Goal: Navigation & Orientation: Find specific page/section

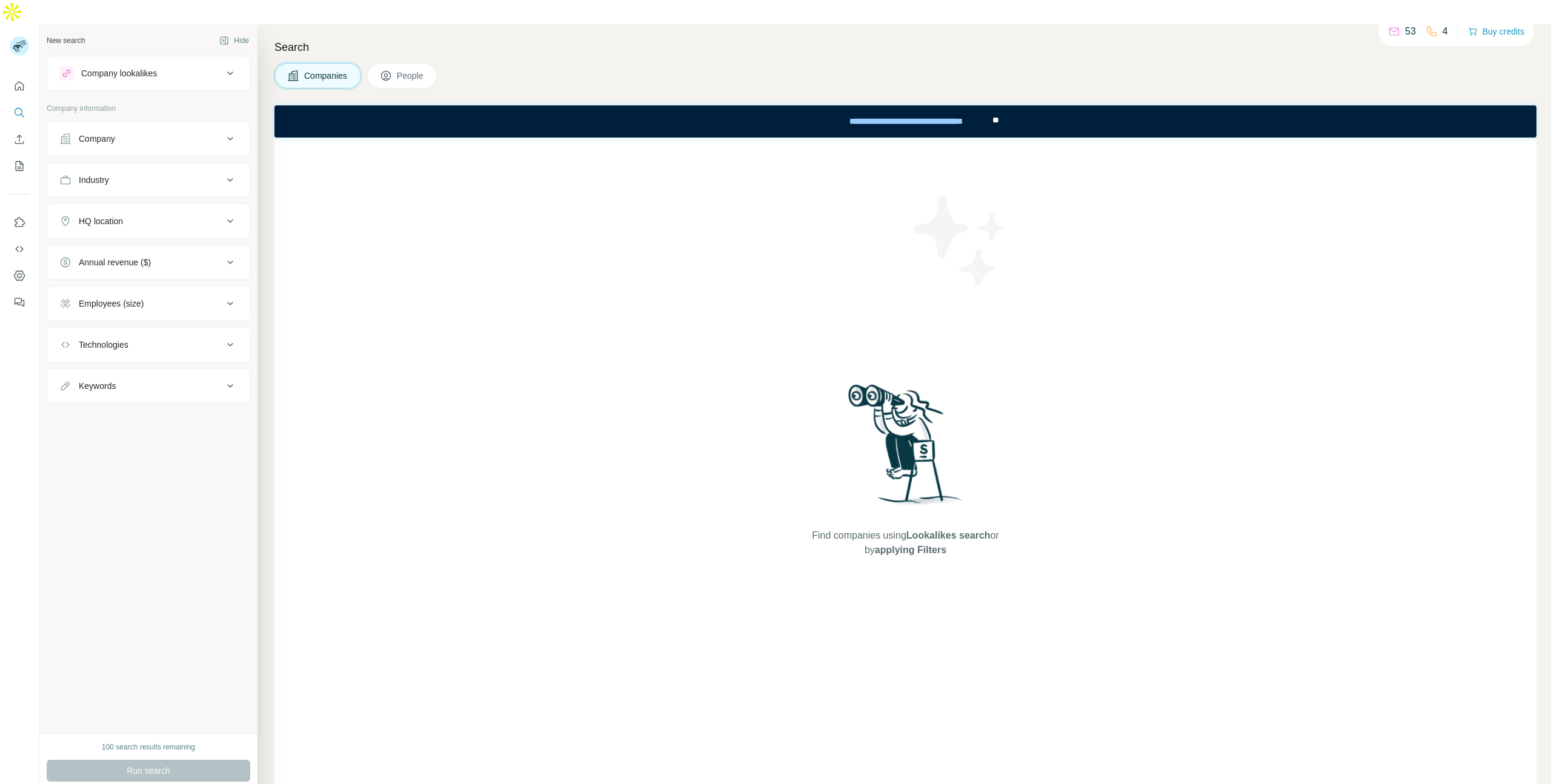
click at [82, 132] on div "Company" at bounding box center [97, 138] width 37 height 13
click at [27, 262] on nav at bounding box center [19, 262] width 19 height 102
click at [26, 265] on button "Dashboard" at bounding box center [19, 276] width 19 height 22
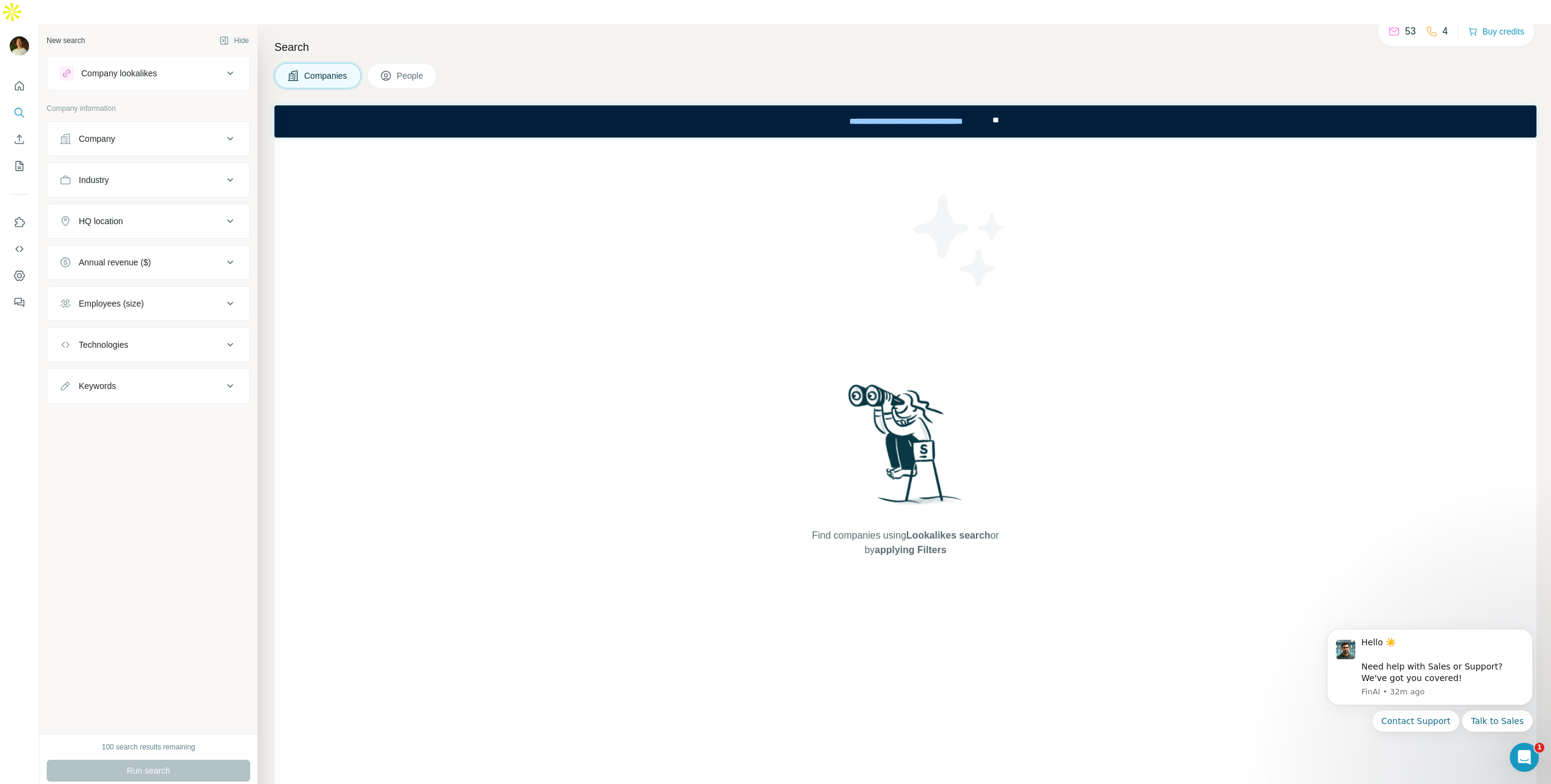
click at [20, 291] on button "Feedback" at bounding box center [19, 302] width 19 height 22
click at [15, 271] on icon "Dashboard" at bounding box center [18, 276] width 11 height 11
